Goal: Information Seeking & Learning: Understand process/instructions

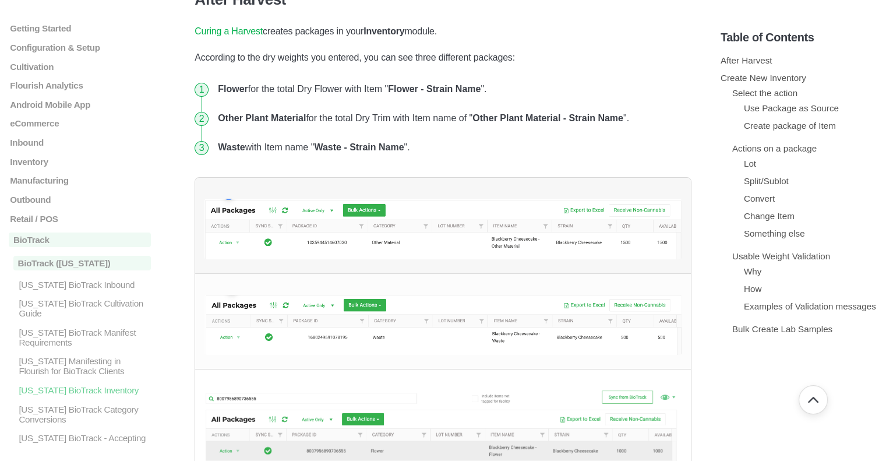
scroll to position [233, 0]
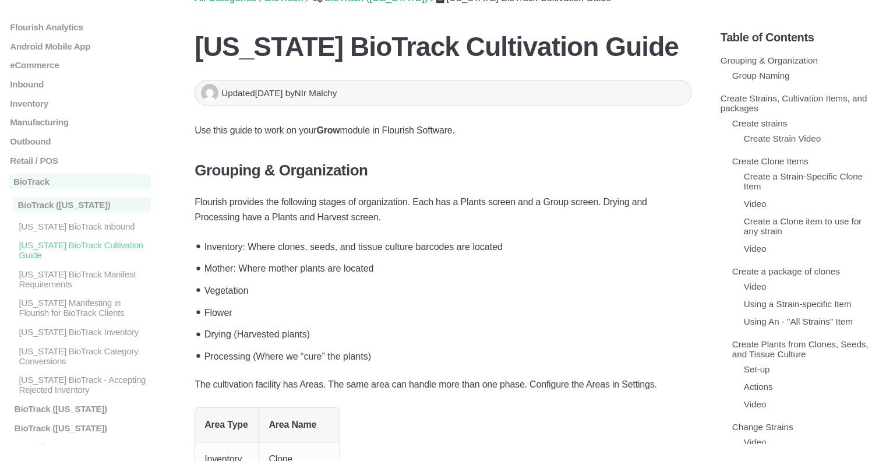
scroll to position [58, 0]
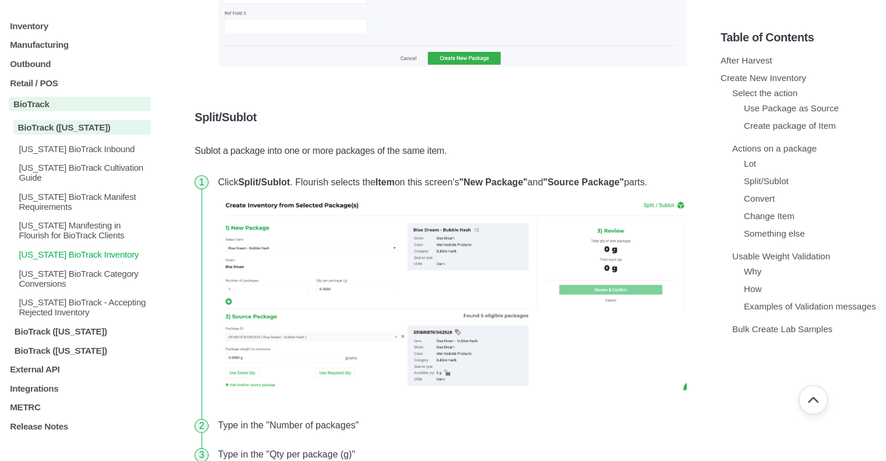
scroll to position [146, 0]
click at [38, 387] on p "Integrations" at bounding box center [80, 388] width 142 height 10
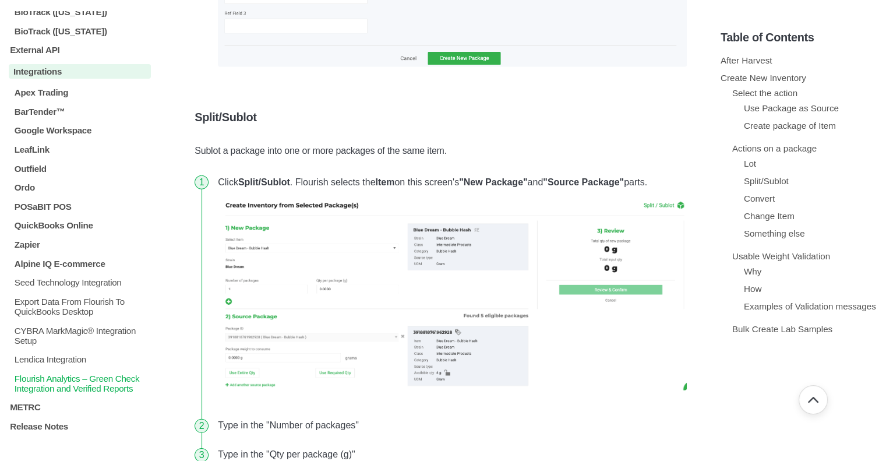
scroll to position [472, 0]
click at [68, 331] on p "CYBRA MarkMagic® Integration Setup" at bounding box center [81, 335] width 137 height 20
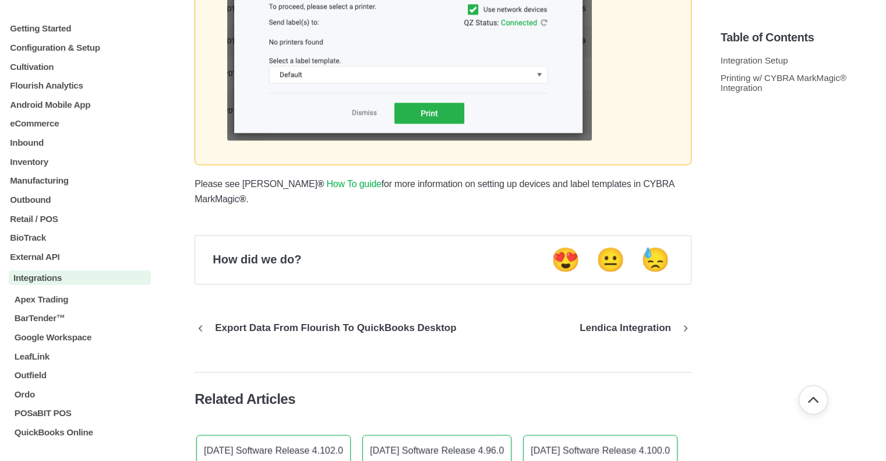
scroll to position [1697, 0]
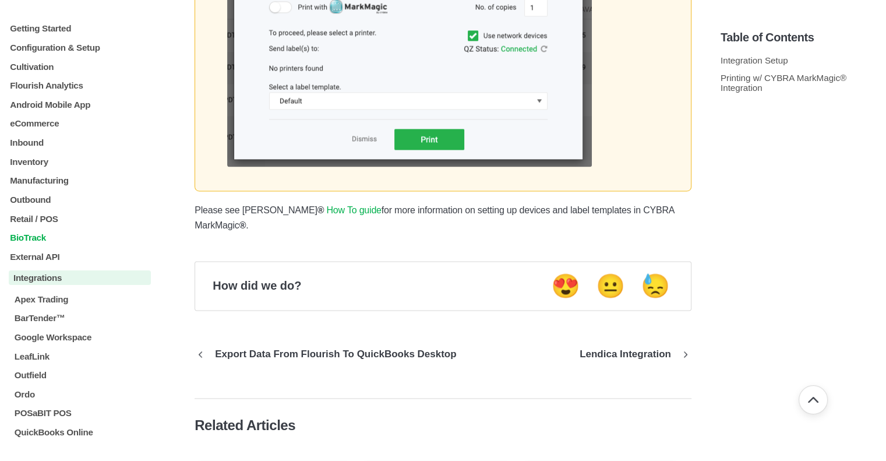
click at [30, 242] on p "BioTrack" at bounding box center [80, 237] width 142 height 10
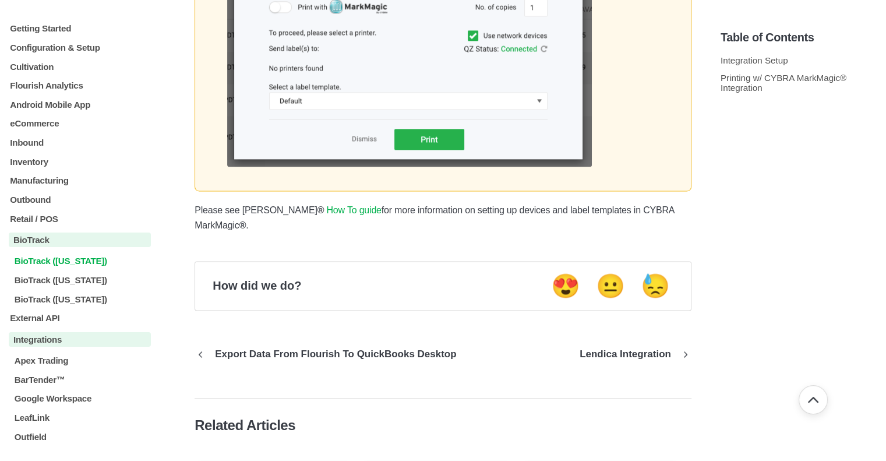
click at [65, 265] on p "BioTrack ([US_STATE])" at bounding box center [81, 261] width 137 height 10
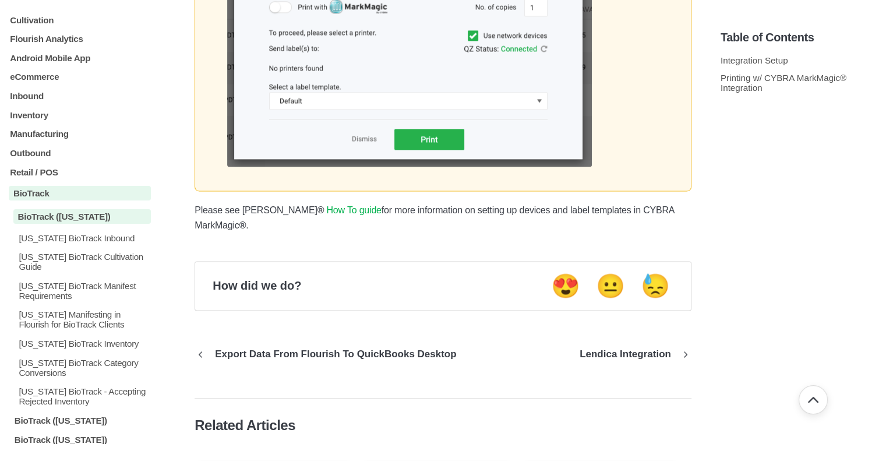
scroll to position [116, 0]
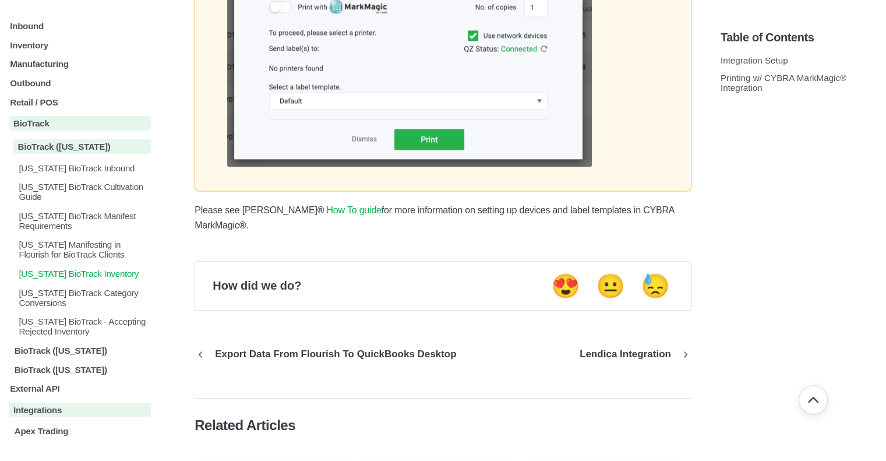
click at [106, 277] on p "[US_STATE] BioTrack Inventory" at bounding box center [83, 273] width 133 height 10
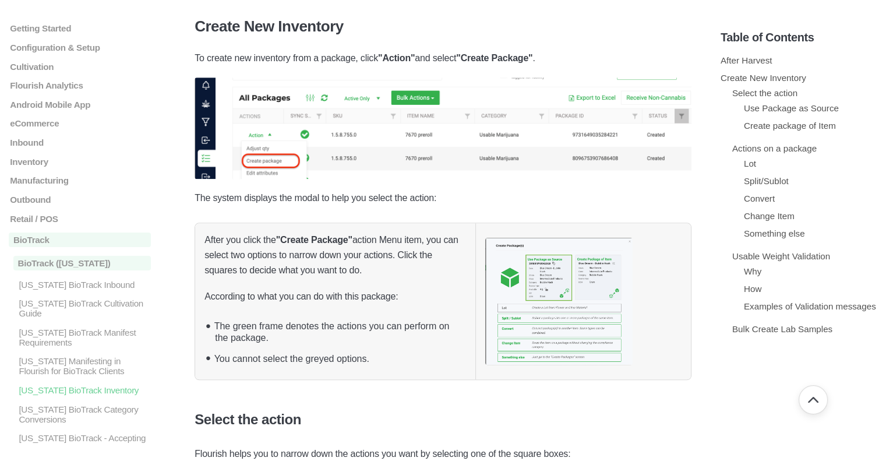
scroll to position [757, 0]
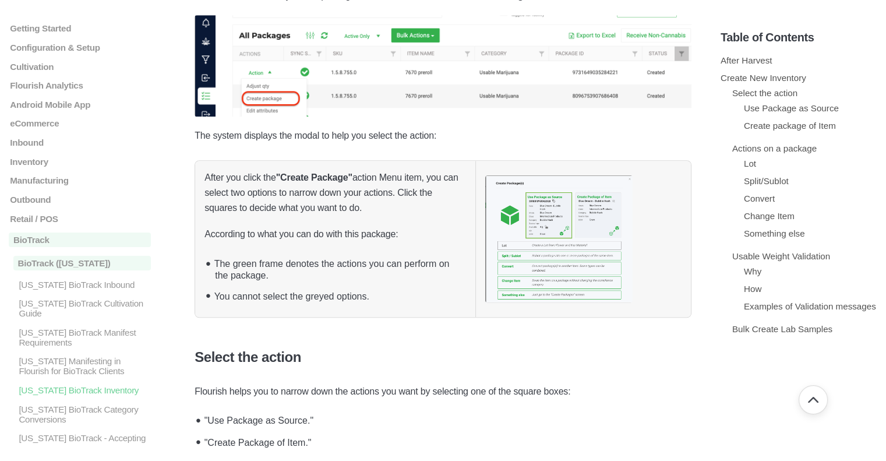
click at [539, 220] on img at bounding box center [558, 238] width 147 height 127
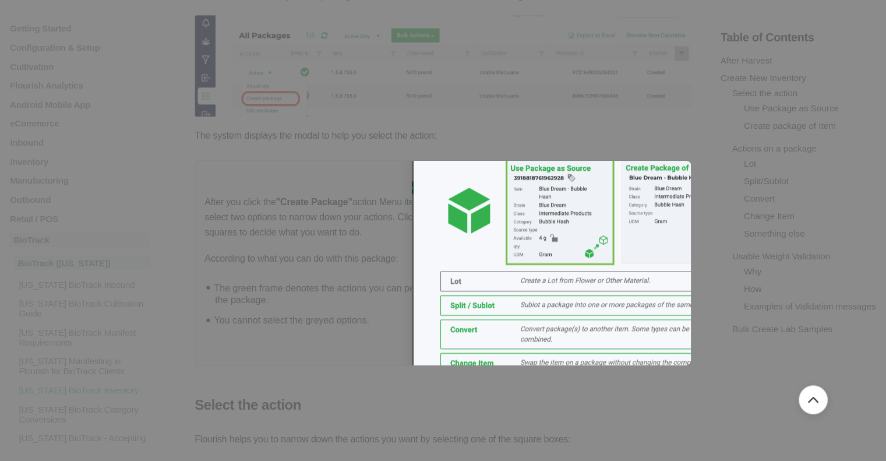
click at [270, 218] on div at bounding box center [443, 230] width 886 height 461
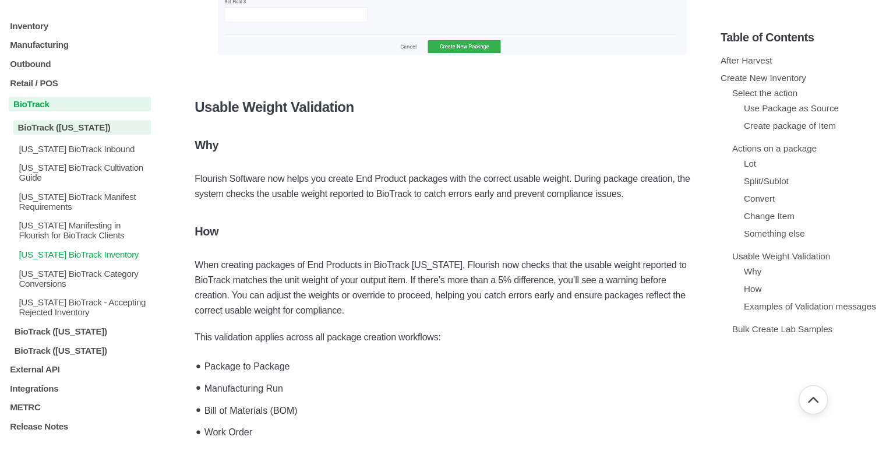
scroll to position [146, 0]
click at [51, 387] on p "Integrations" at bounding box center [80, 388] width 142 height 10
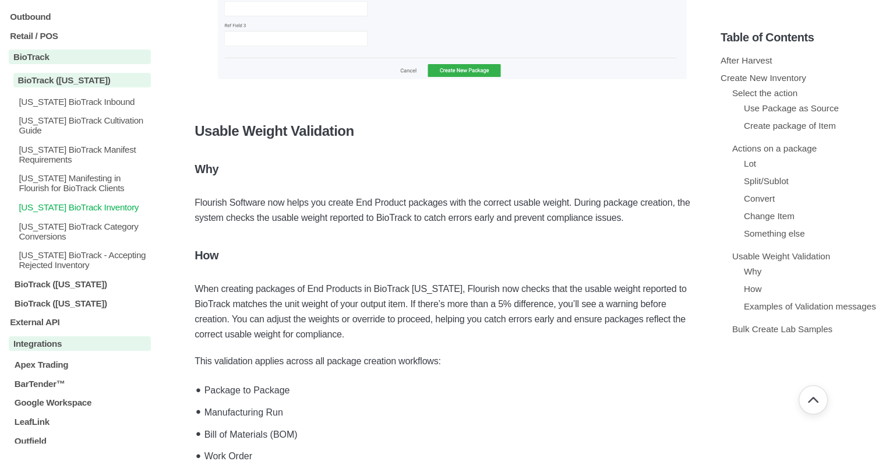
scroll to position [184, 0]
click at [119, 123] on p "[US_STATE] BioTrack Cultivation Guide" at bounding box center [83, 124] width 133 height 20
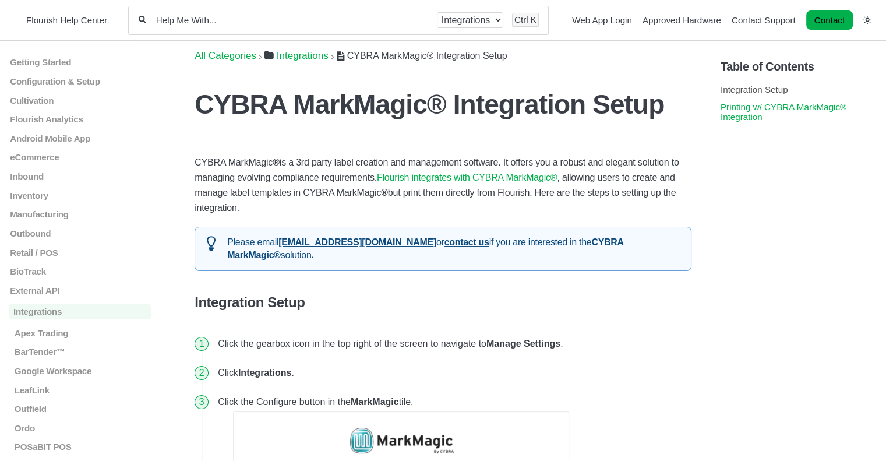
click at [742, 111] on link "Printing w/ CYBRA MarkMagic® Integration" at bounding box center [783, 112] width 126 height 20
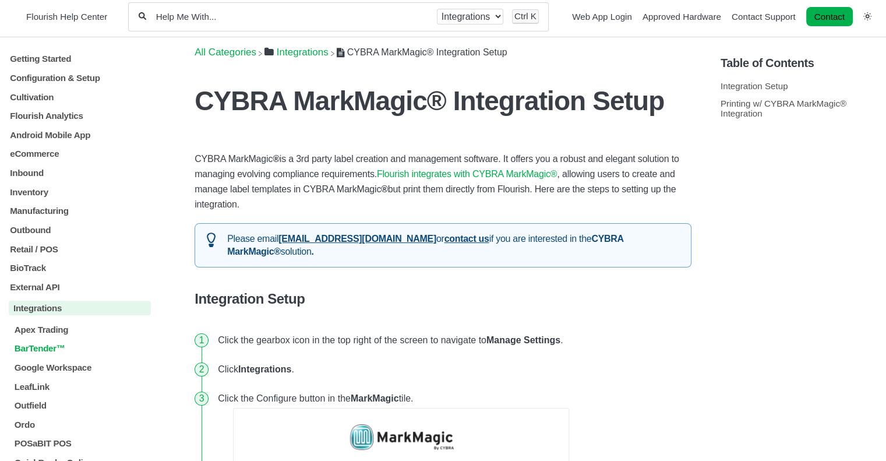
click at [49, 353] on p "BarTender™" at bounding box center [81, 348] width 137 height 10
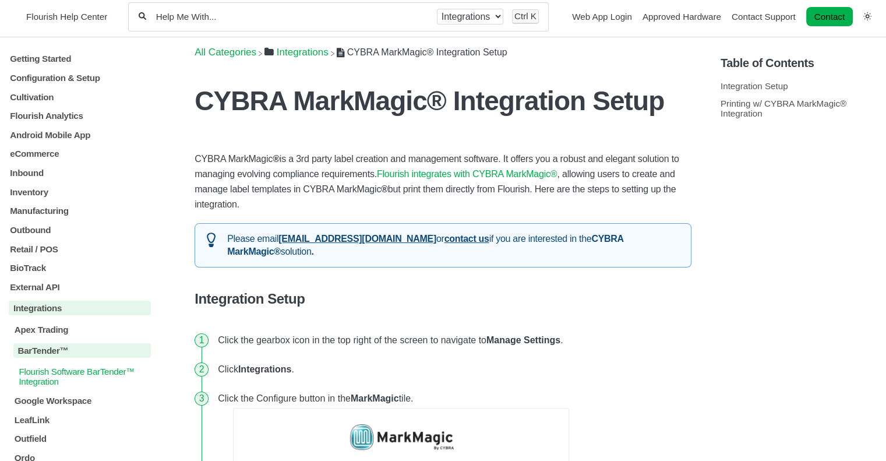
click at [43, 381] on p "Flourish Software BarTender™ Integration" at bounding box center [83, 376] width 133 height 20
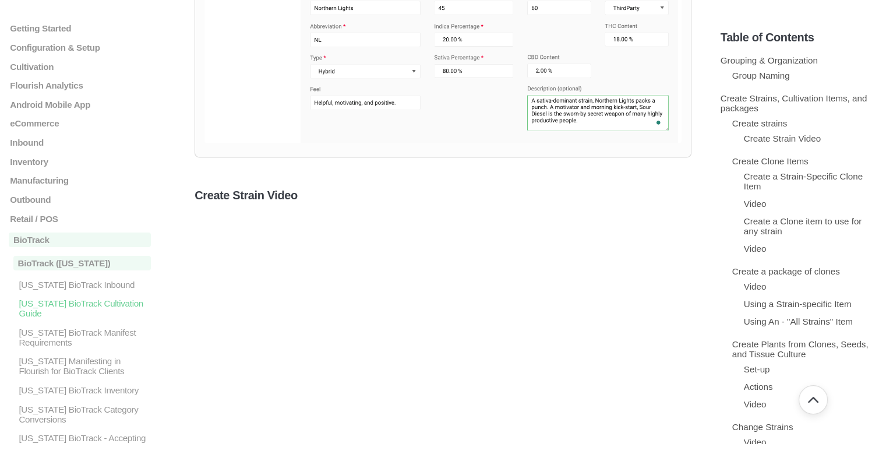
scroll to position [1645, 0]
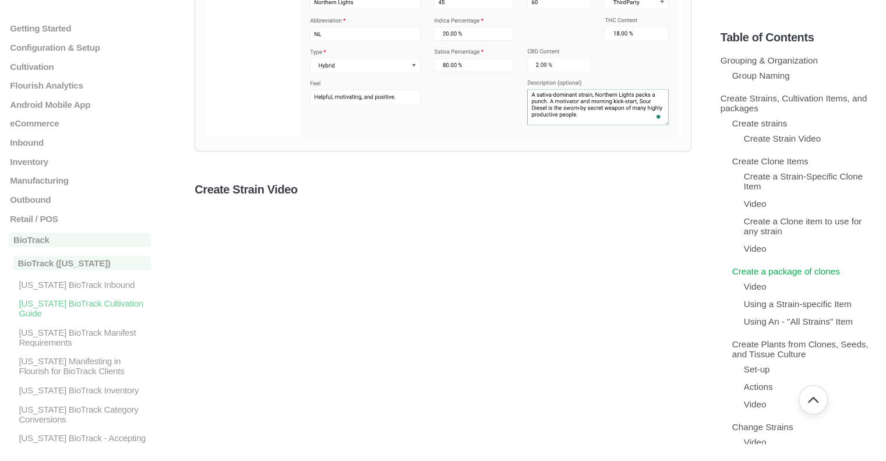
click at [789, 274] on link "Create a package of clones" at bounding box center [786, 271] width 108 height 10
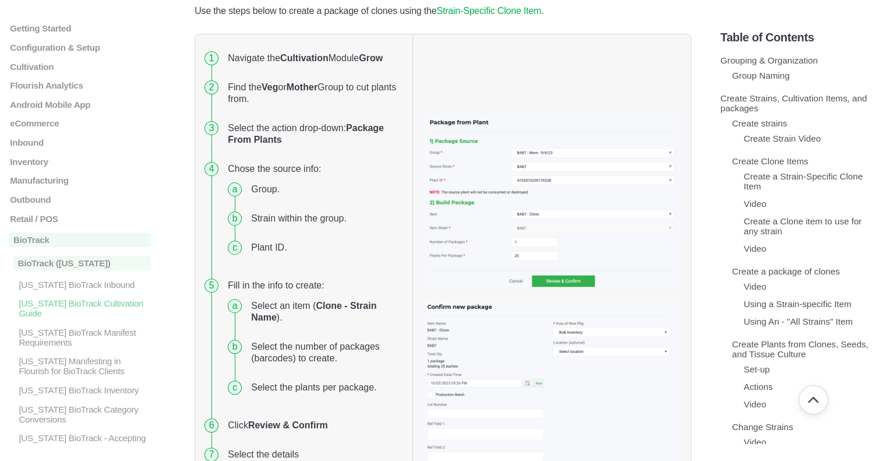
scroll to position [4737, 0]
